Goal: Task Accomplishment & Management: Complete application form

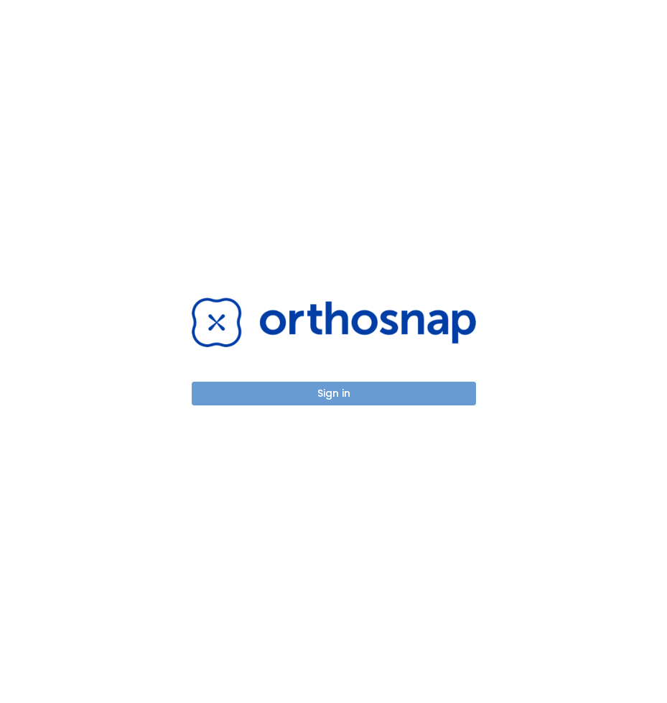
click at [382, 390] on button "Sign in" at bounding box center [334, 393] width 284 height 24
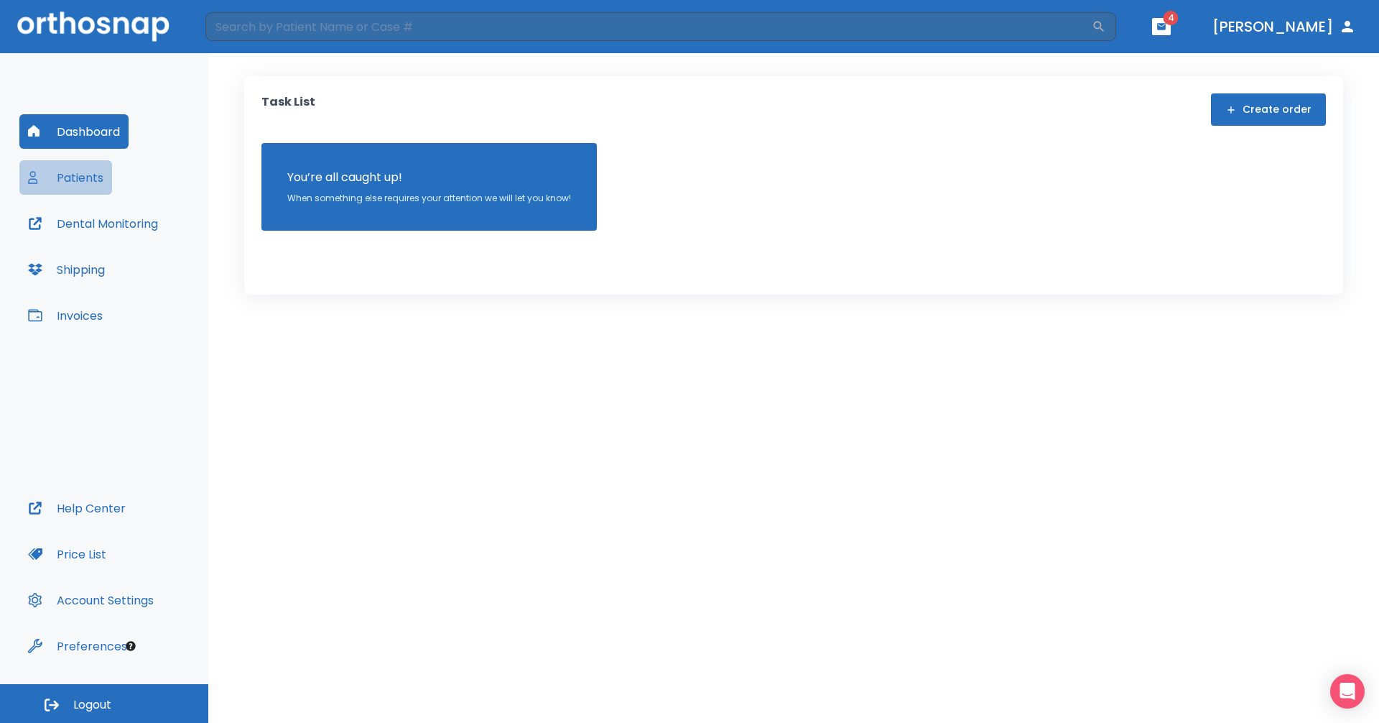
click at [74, 181] on button "Patients" at bounding box center [65, 177] width 93 height 34
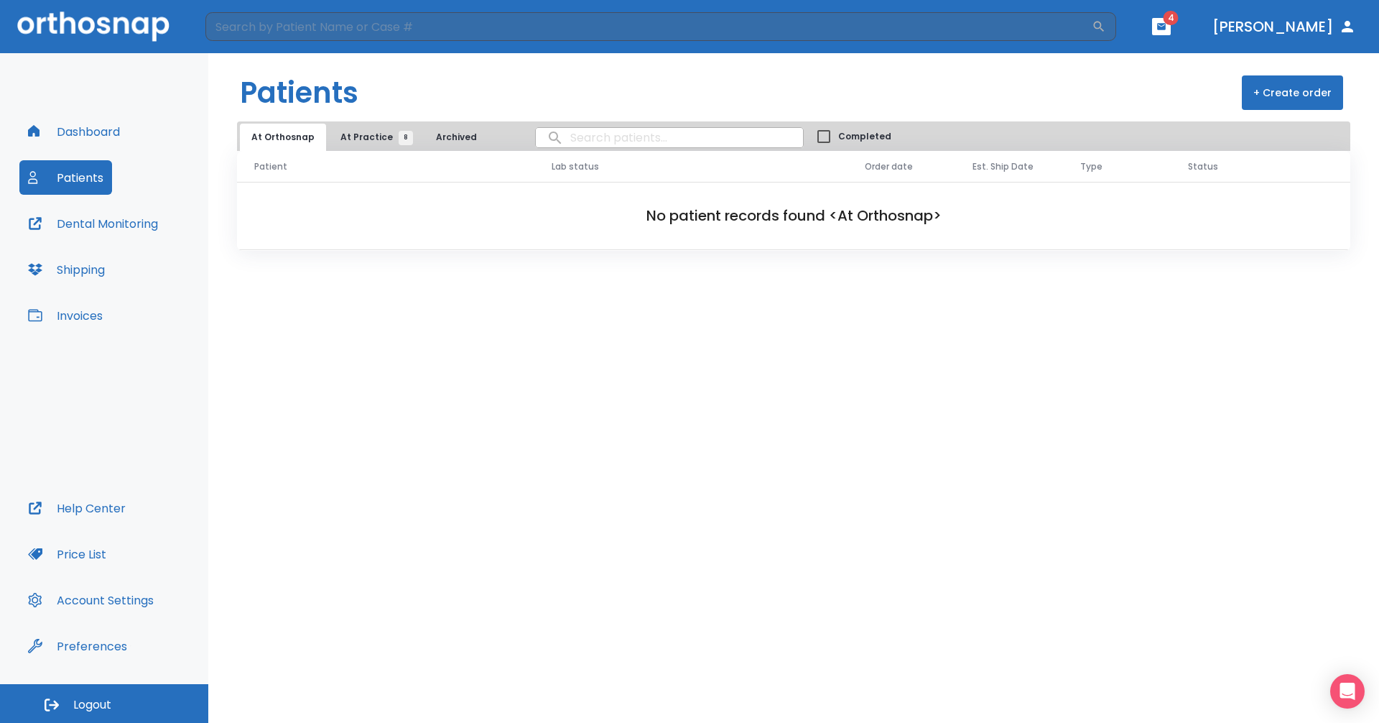
click at [377, 139] on span "At Practice 8" at bounding box center [372, 137] width 65 height 13
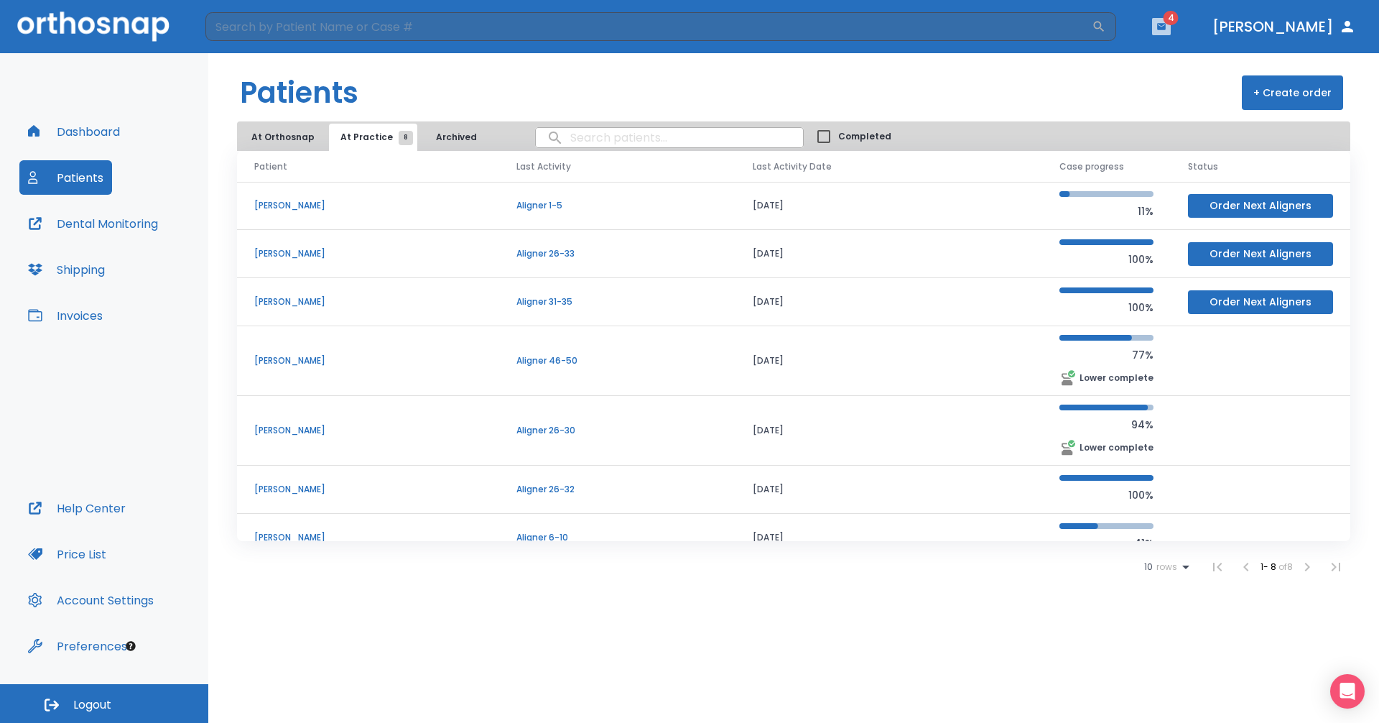
click at [667, 22] on icon "button" at bounding box center [1161, 27] width 10 height 10
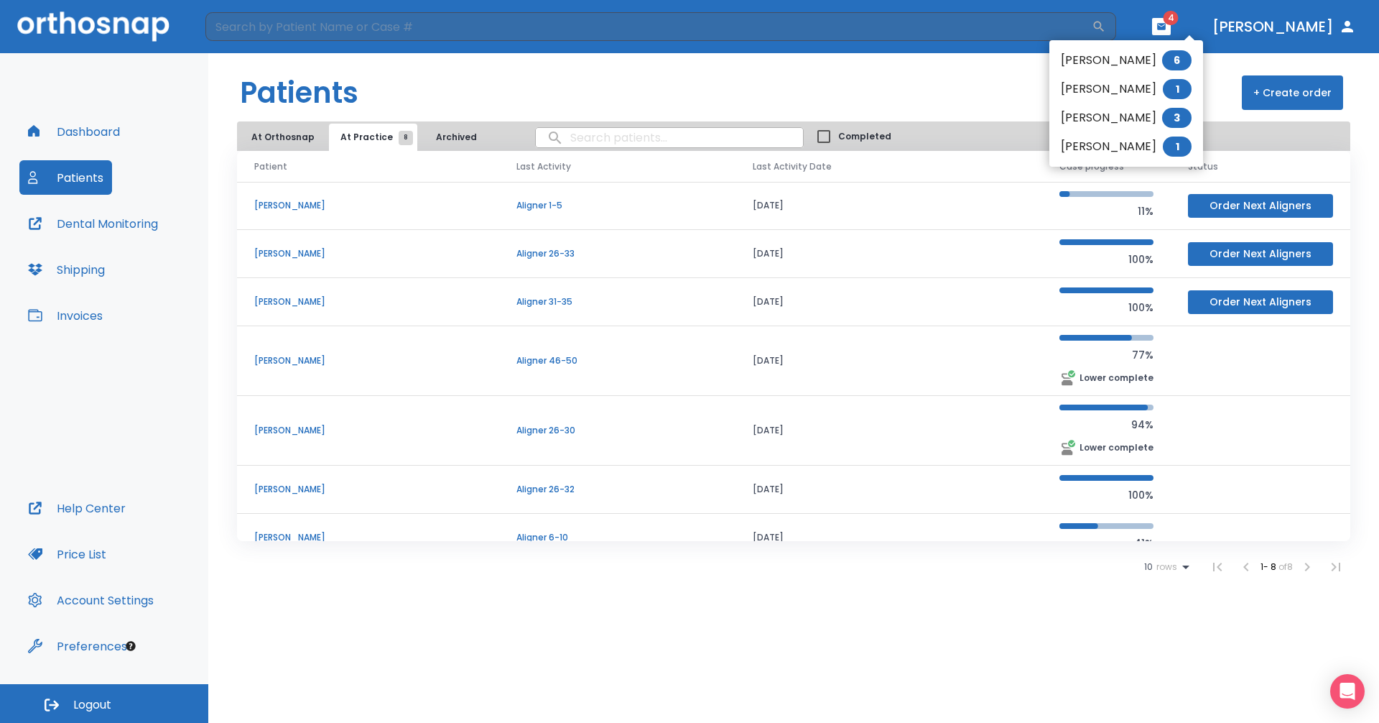
click at [667, 102] on div at bounding box center [689, 361] width 1379 height 723
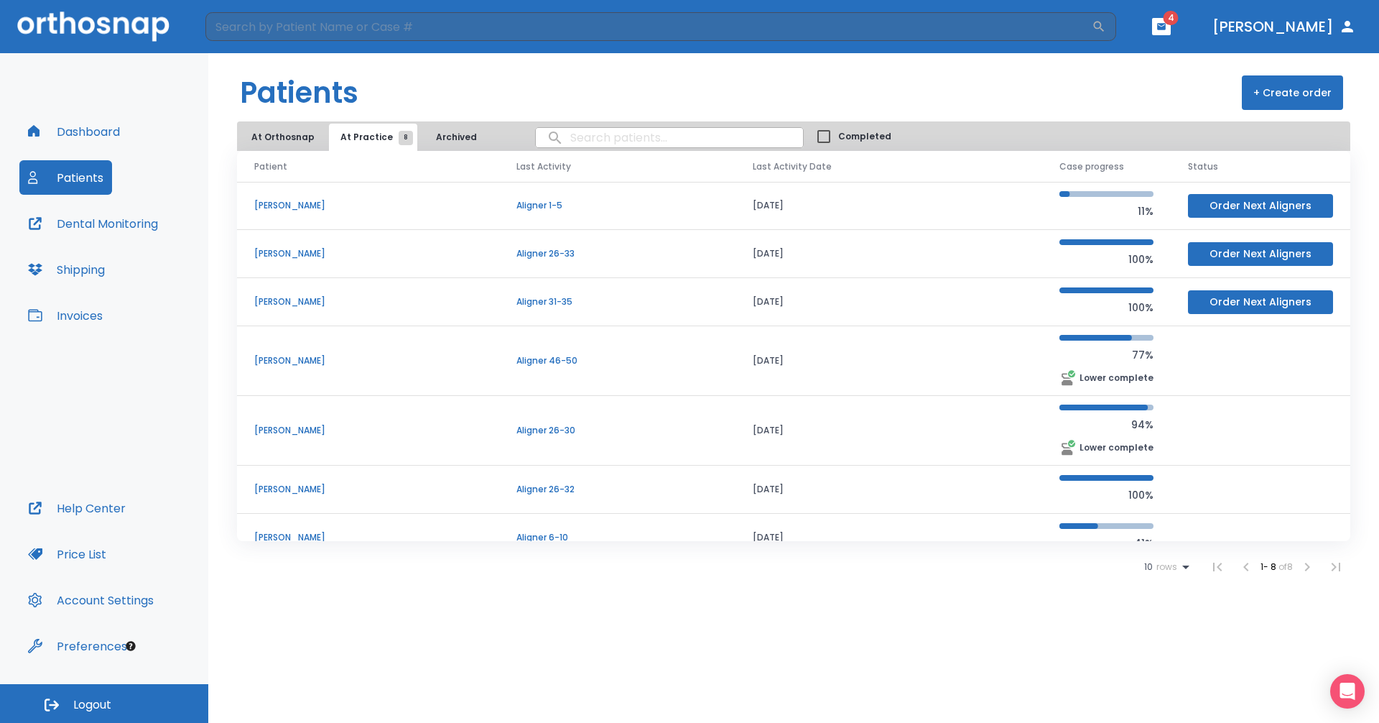
click at [667, 98] on button "+ Create order" at bounding box center [1292, 92] width 101 height 34
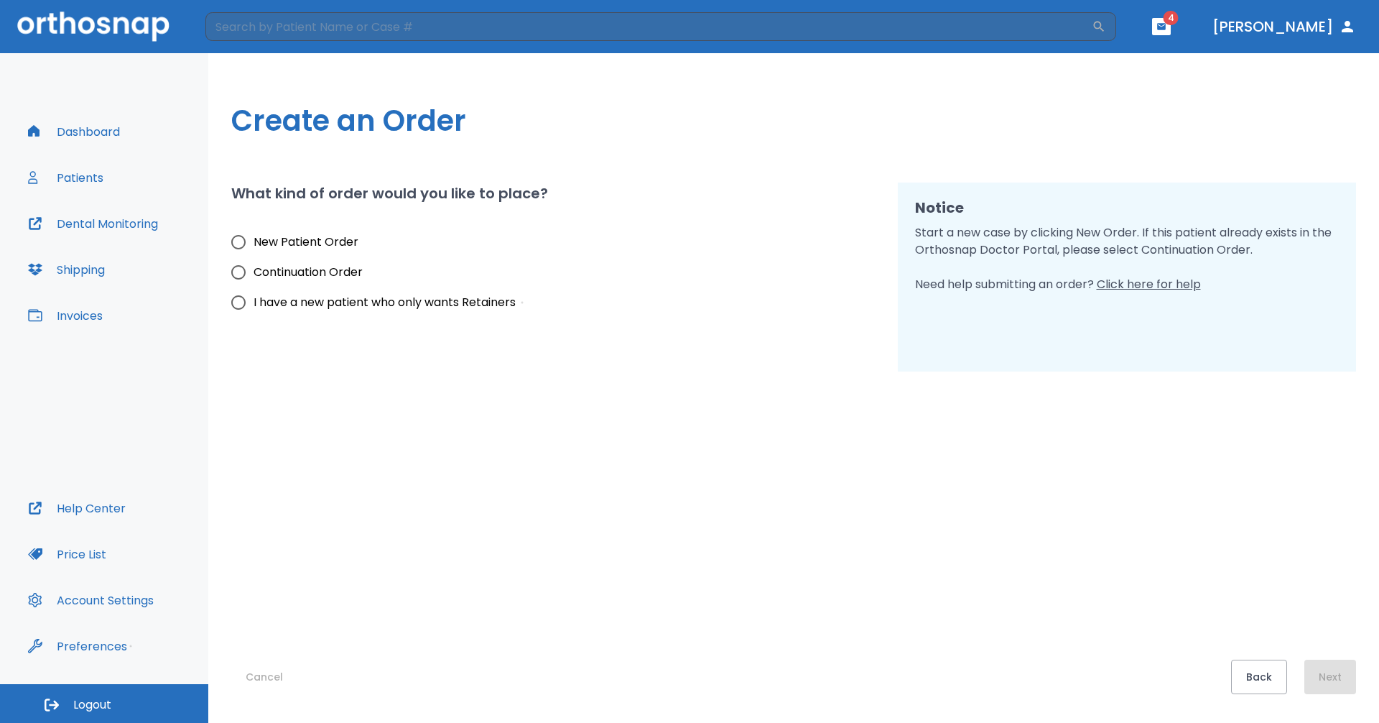
click at [231, 244] on input "New Patient Order" at bounding box center [238, 242] width 30 height 30
radio input "true"
click at [667, 664] on button "Next" at bounding box center [1330, 676] width 52 height 34
